Goal: Check status

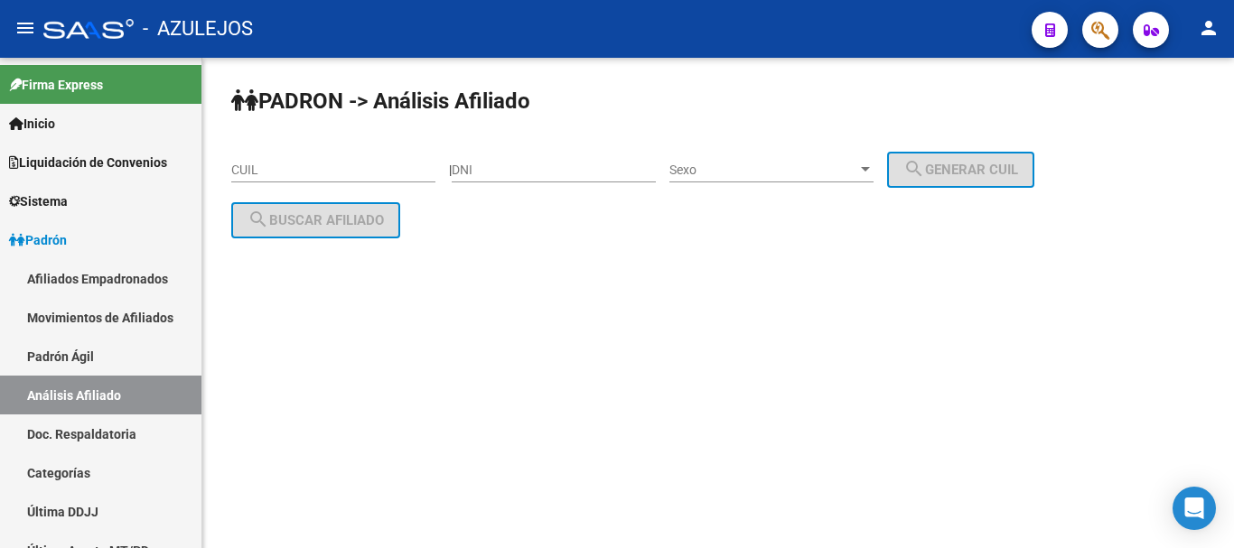
click at [538, 181] on div "DNI" at bounding box center [554, 164] width 204 height 36
paste input "36067498"
type input "36067498"
click at [757, 158] on div "Sexo Sexo" at bounding box center [771, 164] width 204 height 36
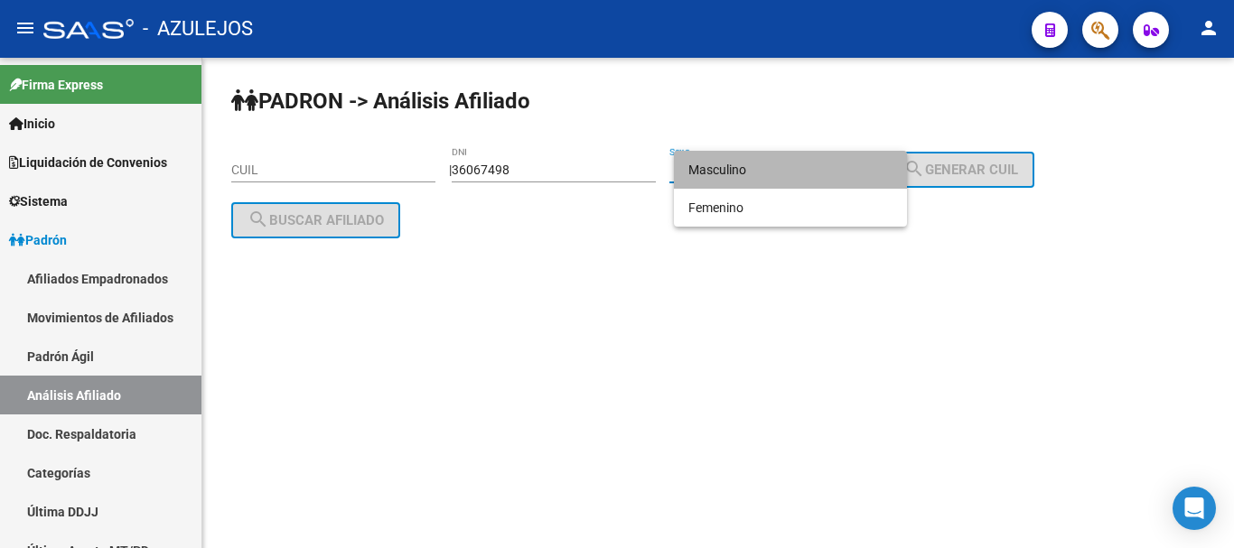
drag, startPoint x: 762, startPoint y: 180, endPoint x: 910, endPoint y: 165, distance: 148.9
click at [763, 180] on span "Masculino" at bounding box center [790, 170] width 204 height 38
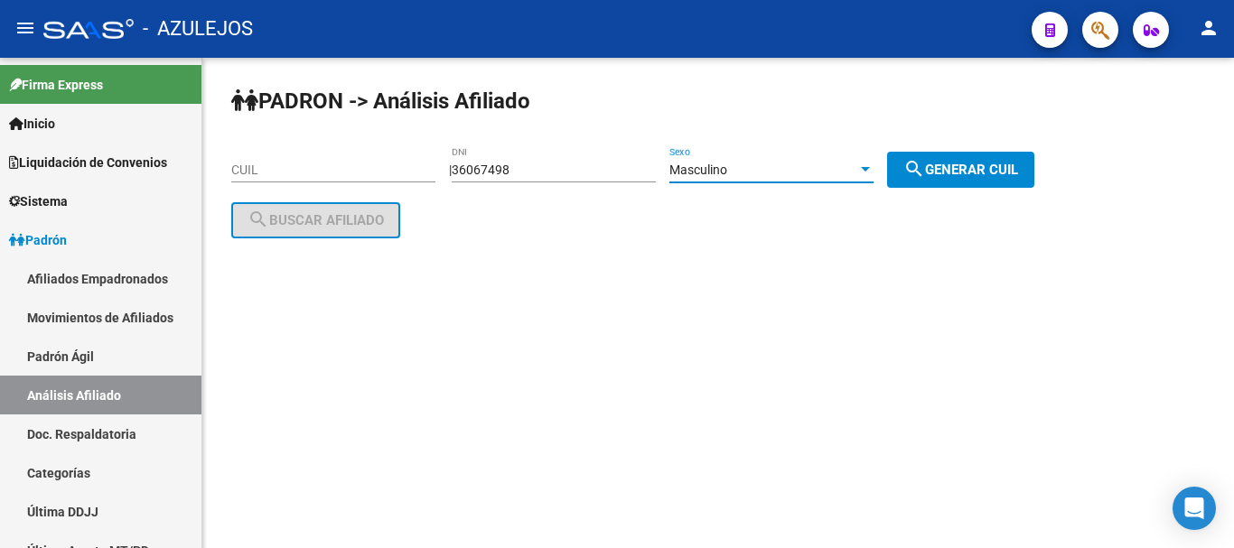
click at [990, 164] on span "search Generar CUIL" at bounding box center [960, 170] width 115 height 16
type input "20-36067498-4"
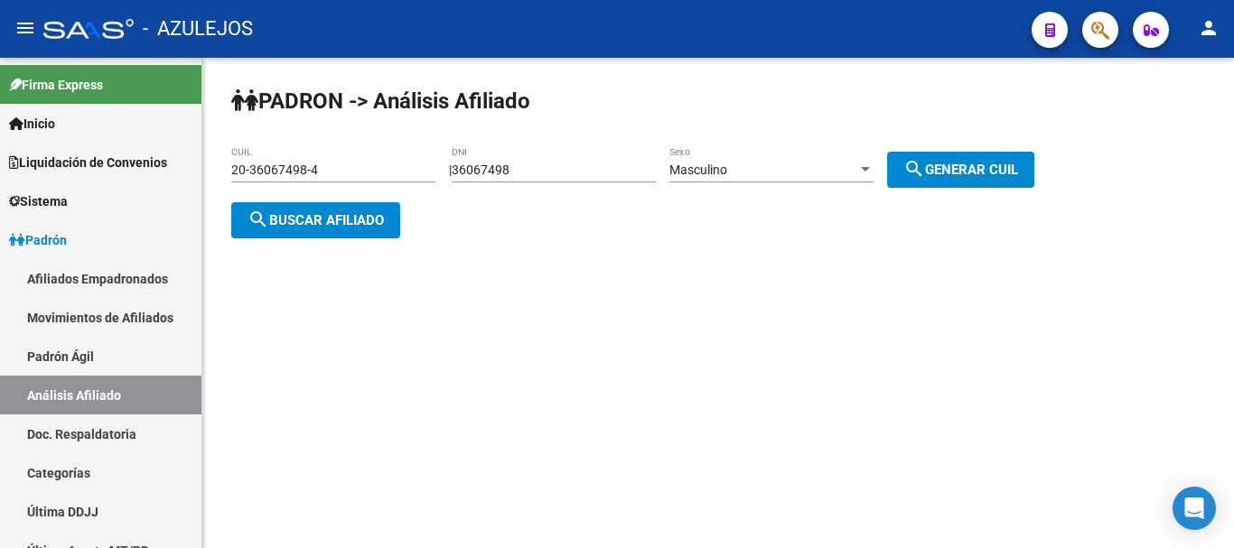
click at [351, 221] on span "search Buscar afiliado" at bounding box center [316, 220] width 136 height 16
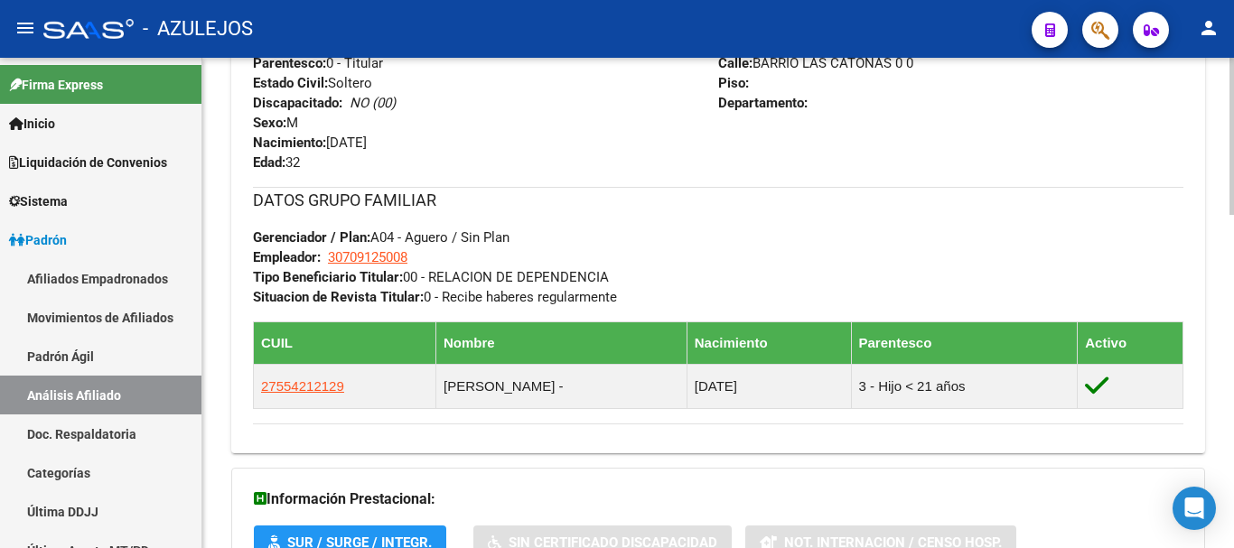
scroll to position [1038, 0]
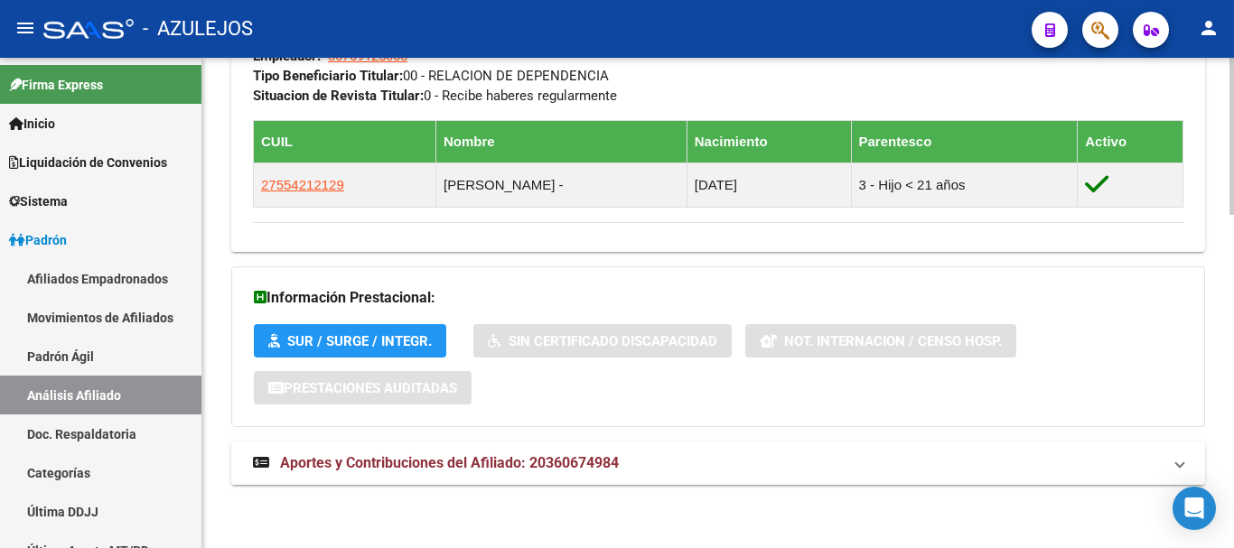
click at [410, 473] on mat-expansion-panel-header "Aportes y Contribuciones del Afiliado: 20360674984" at bounding box center [718, 463] width 974 height 43
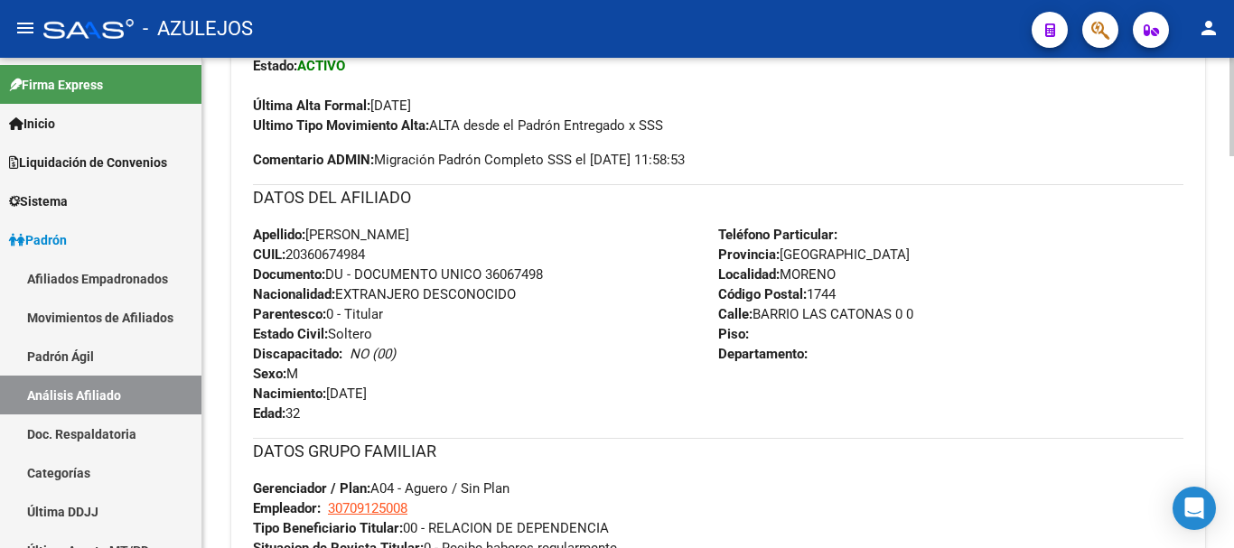
scroll to position [588, 0]
